Goal: Task Accomplishment & Management: Use online tool/utility

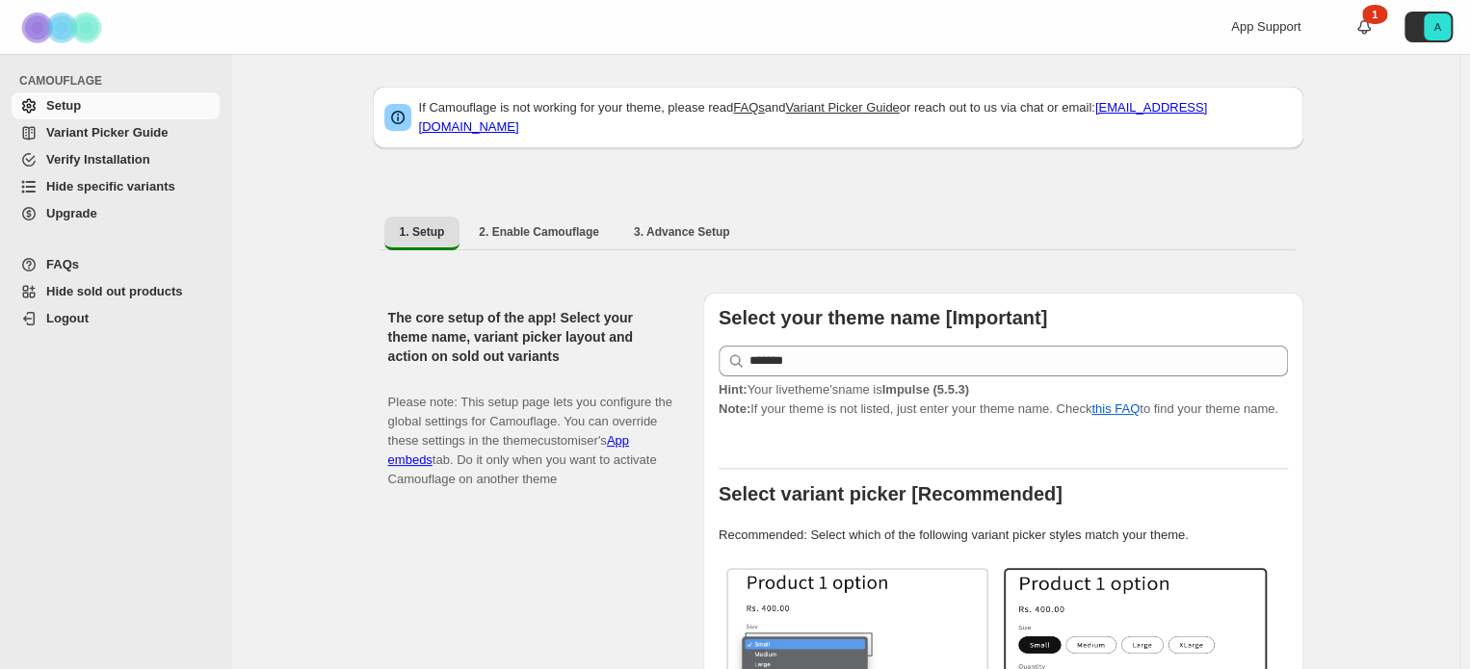
click at [96, 140] on span "Variant Picker Guide" at bounding box center [106, 132] width 121 height 14
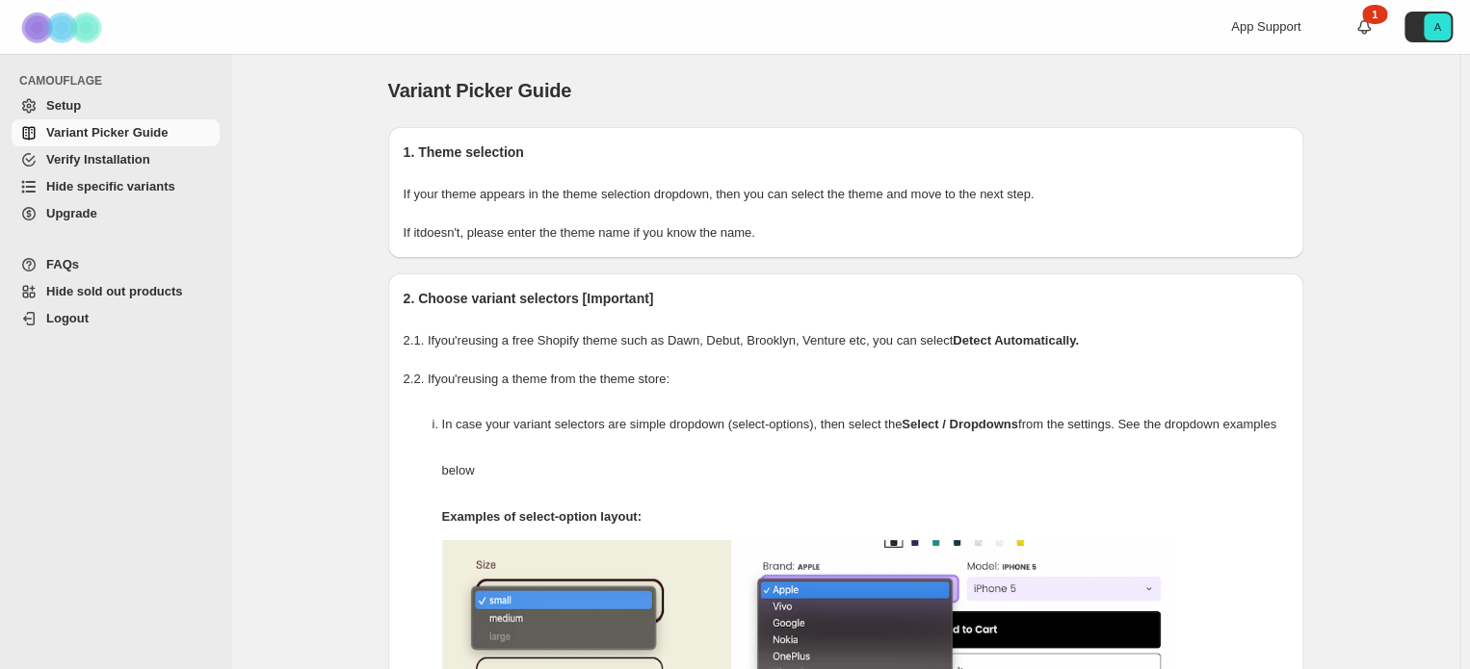
click at [116, 181] on span "Hide specific variants" at bounding box center [110, 186] width 129 height 14
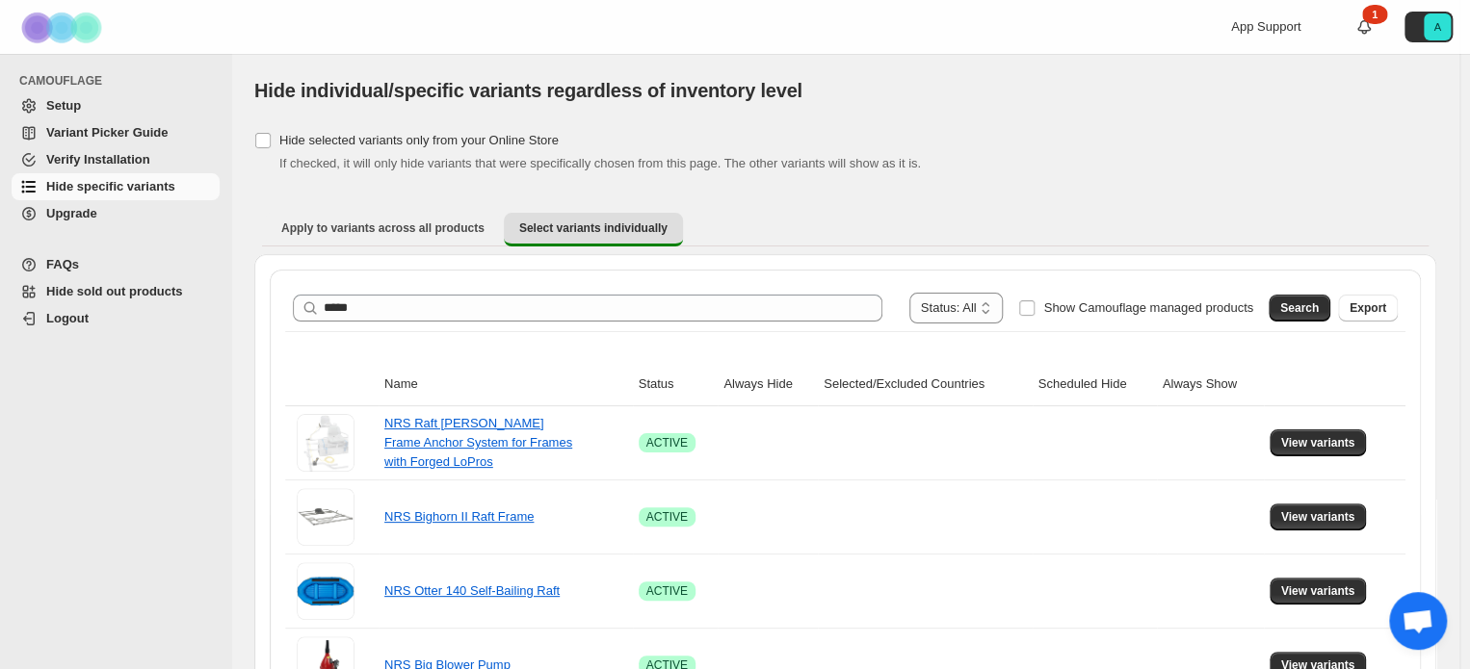
type input "*****"
click at [1309, 306] on span "Search" at bounding box center [1299, 307] width 39 height 15
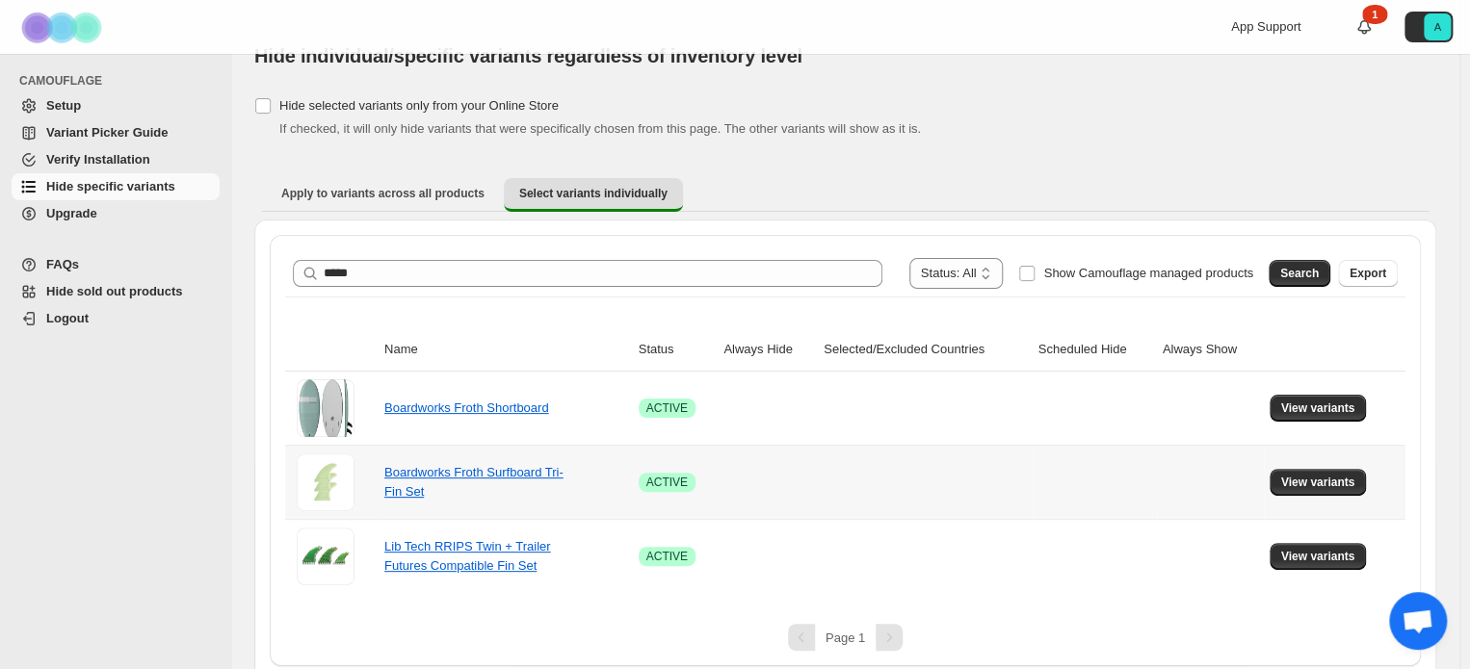
scroll to position [45, 0]
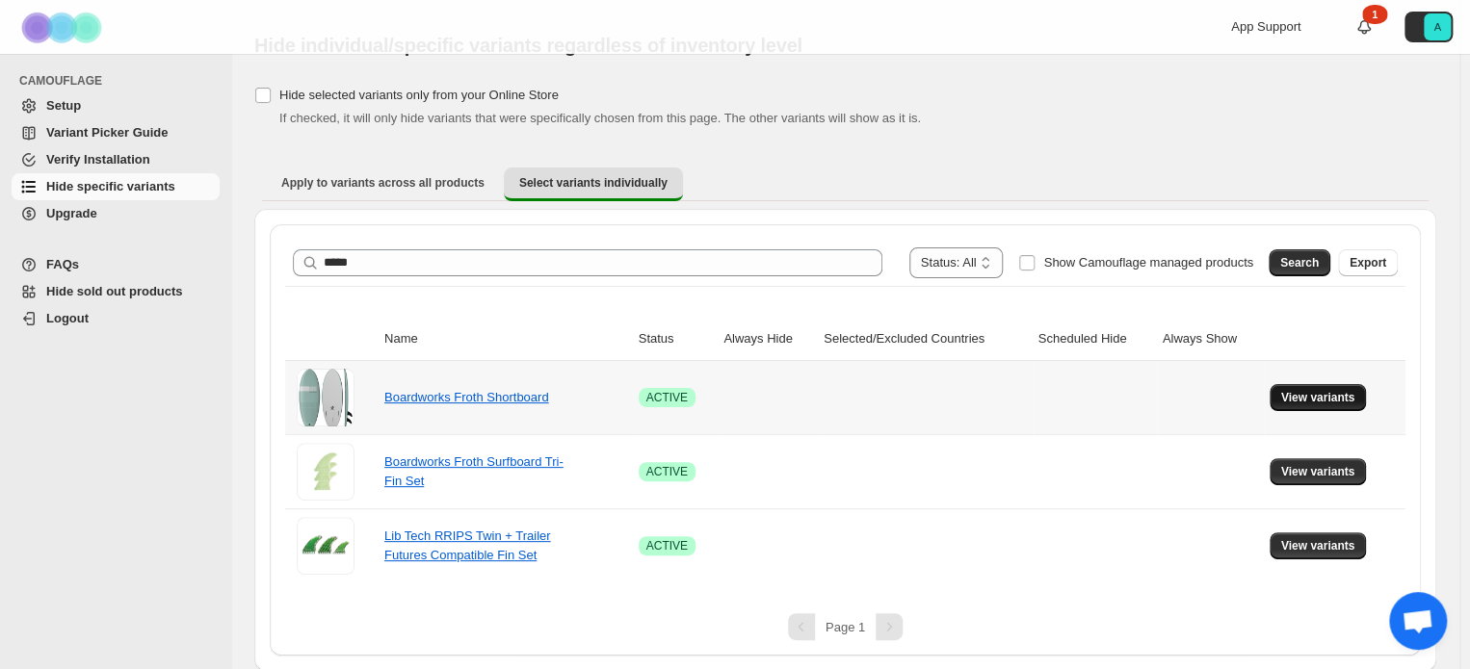
click at [1315, 393] on span "View variants" at bounding box center [1318, 397] width 74 height 15
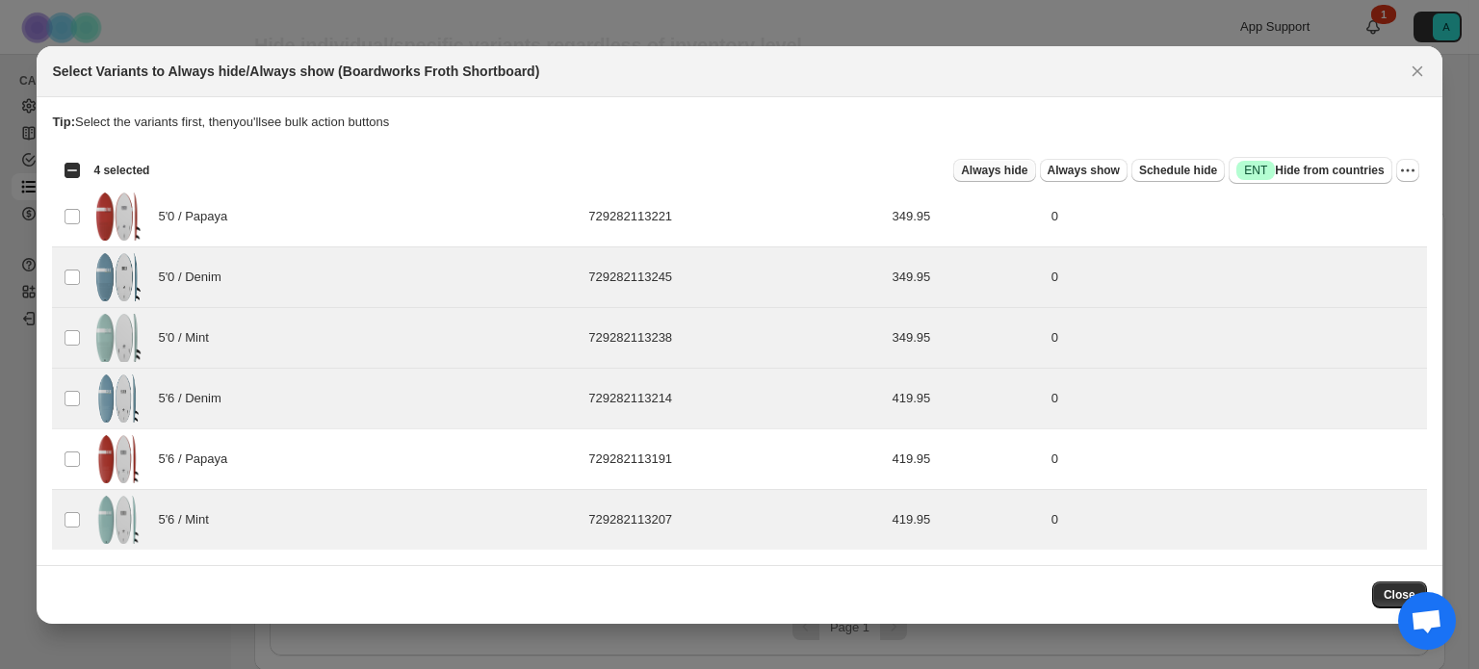
click at [1003, 169] on span "Always hide" at bounding box center [994, 170] width 66 height 15
